Goal: Information Seeking & Learning: Learn about a topic

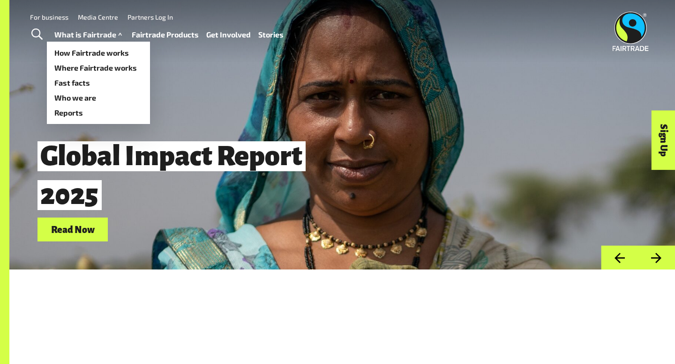
click at [76, 36] on link "What is Fairtrade" at bounding box center [89, 35] width 70 height 14
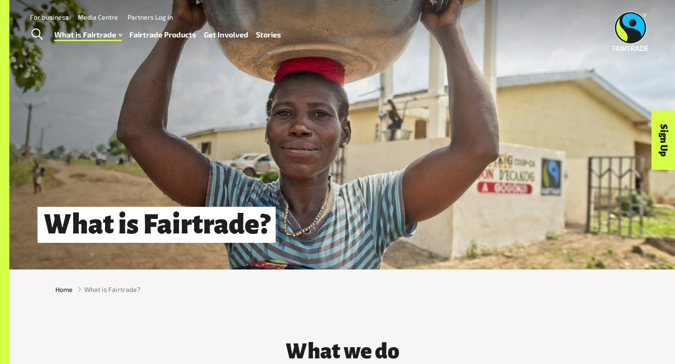
click at [176, 33] on link "Fairtrade Products" at bounding box center [162, 35] width 67 height 14
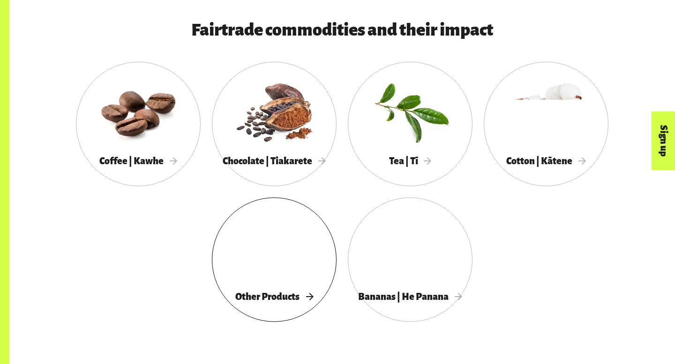
scroll to position [504, 0]
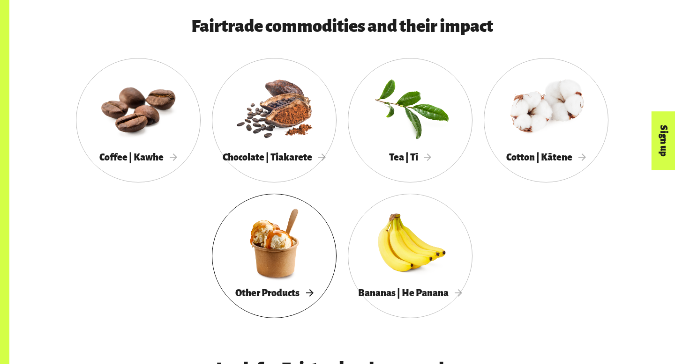
click at [279, 298] on span "Other Products" at bounding box center [274, 293] width 78 height 10
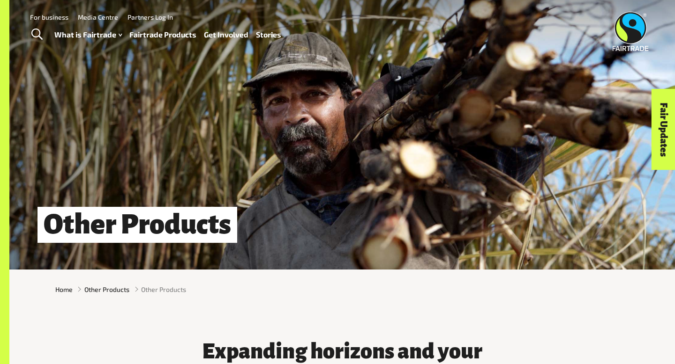
click at [630, 41] on img at bounding box center [630, 31] width 36 height 39
click at [43, 37] on link "Toggle Search" at bounding box center [36, 34] width 23 height 23
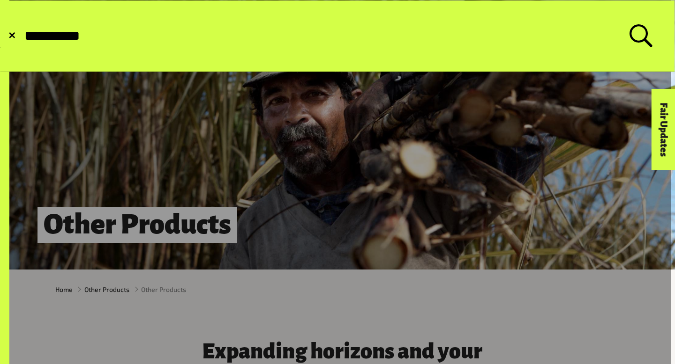
type input "**********"
click at [23, 36] on button "Submit Search" at bounding box center [23, 36] width 0 height 0
click at [15, 40] on form "**********" at bounding box center [337, 35] width 674 height 71
click at [13, 37] on span "✕" at bounding box center [12, 35] width 8 height 9
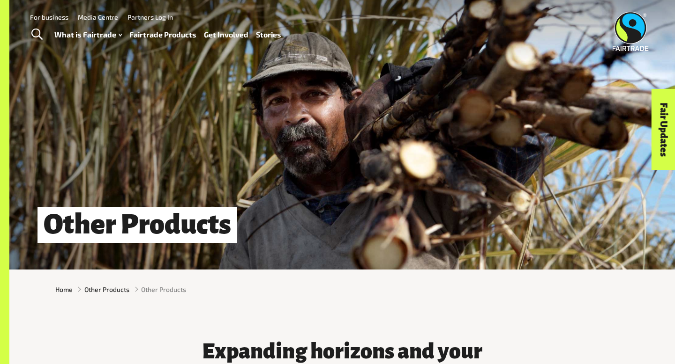
click at [179, 34] on link "Fairtrade Products" at bounding box center [162, 35] width 67 height 14
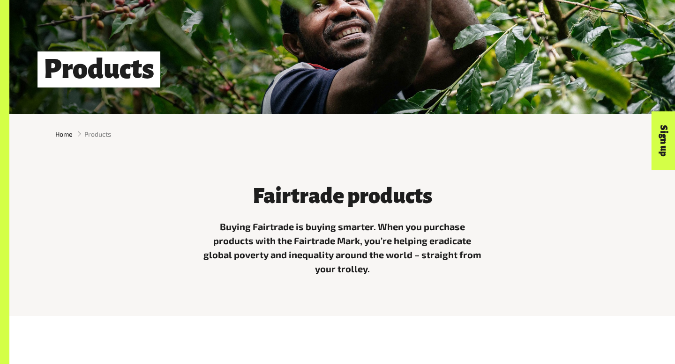
scroll to position [156, 0]
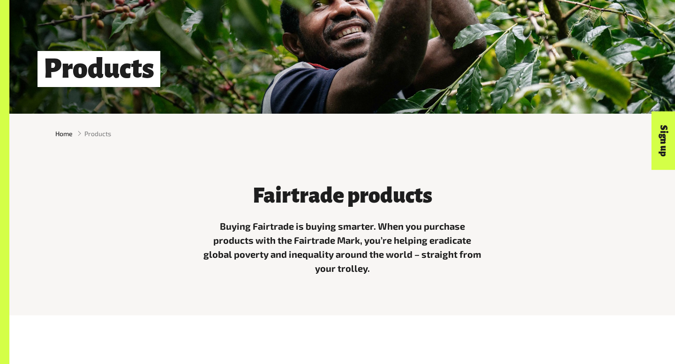
click at [107, 131] on span "Products" at bounding box center [97, 134] width 27 height 10
click at [87, 137] on span "Products" at bounding box center [97, 134] width 27 height 10
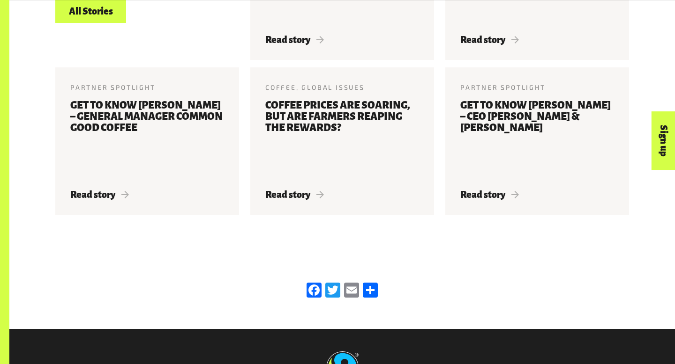
scroll to position [1304, 0]
